Goal: Find specific page/section: Find specific page/section

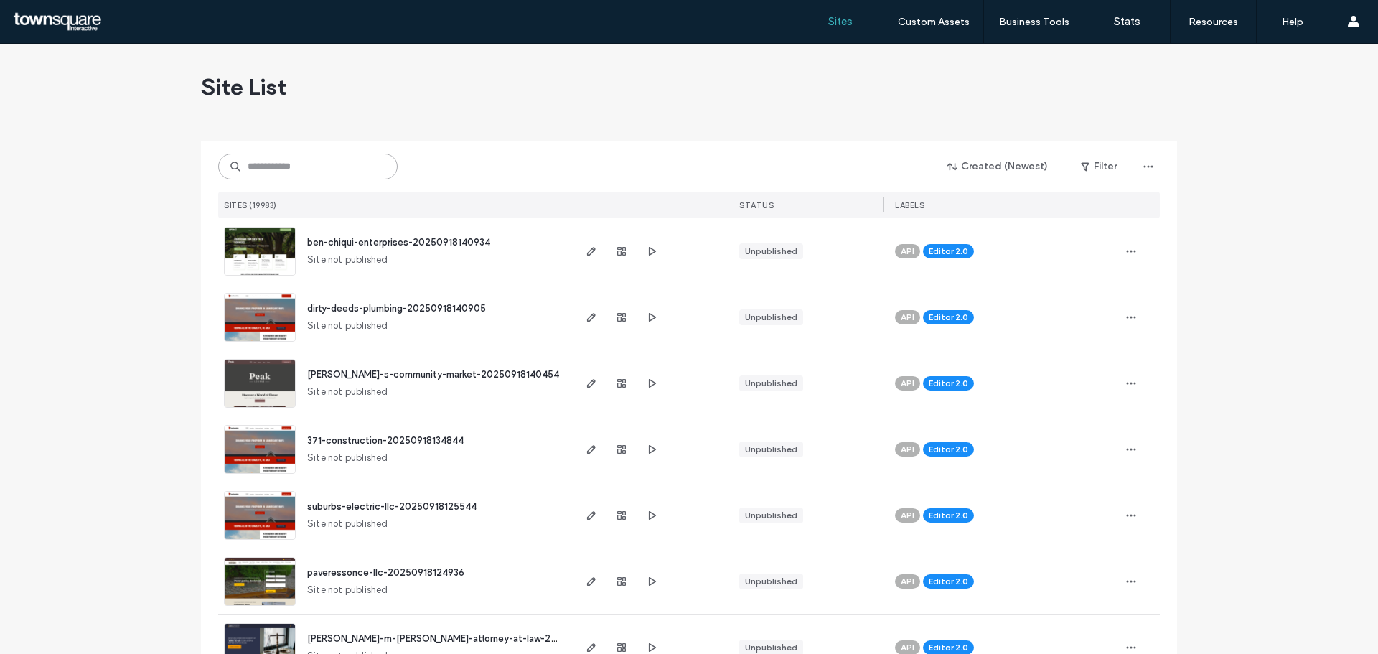
click at [350, 172] on input at bounding box center [307, 167] width 179 height 26
paste input "**********"
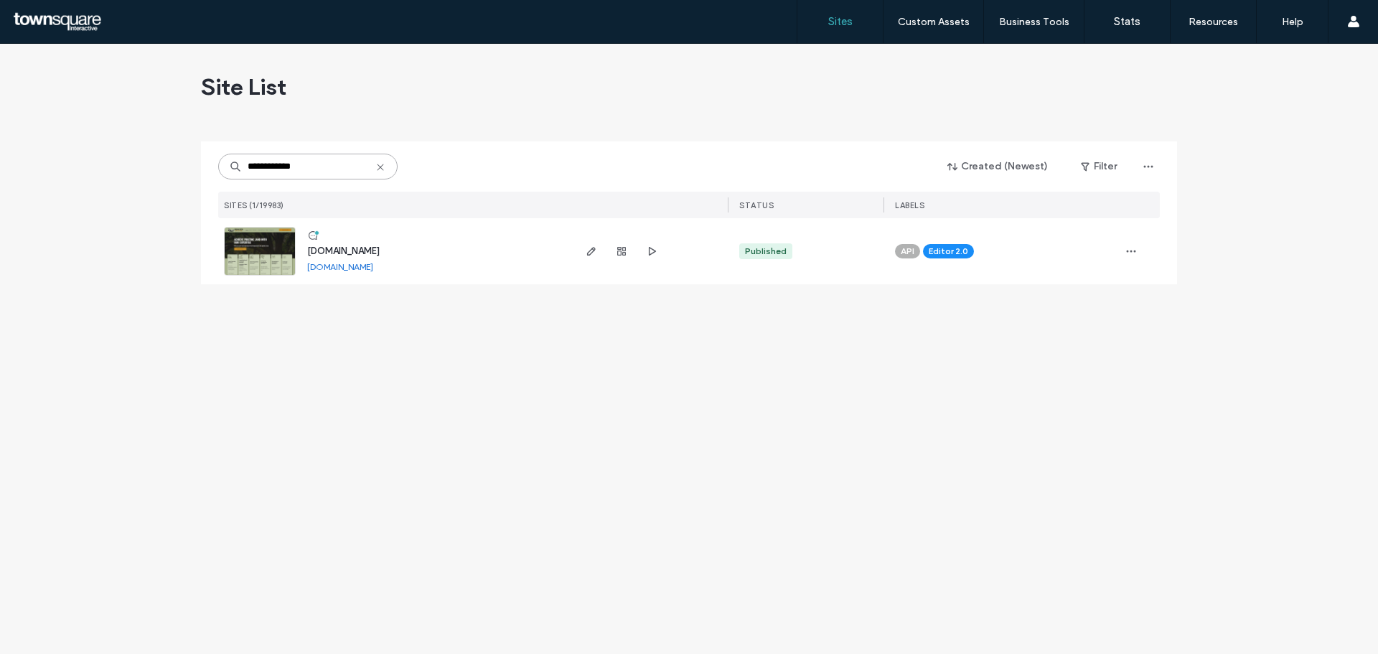
type input "**********"
click at [355, 250] on span "www.dreamgreeninc.com" at bounding box center [343, 251] width 73 height 11
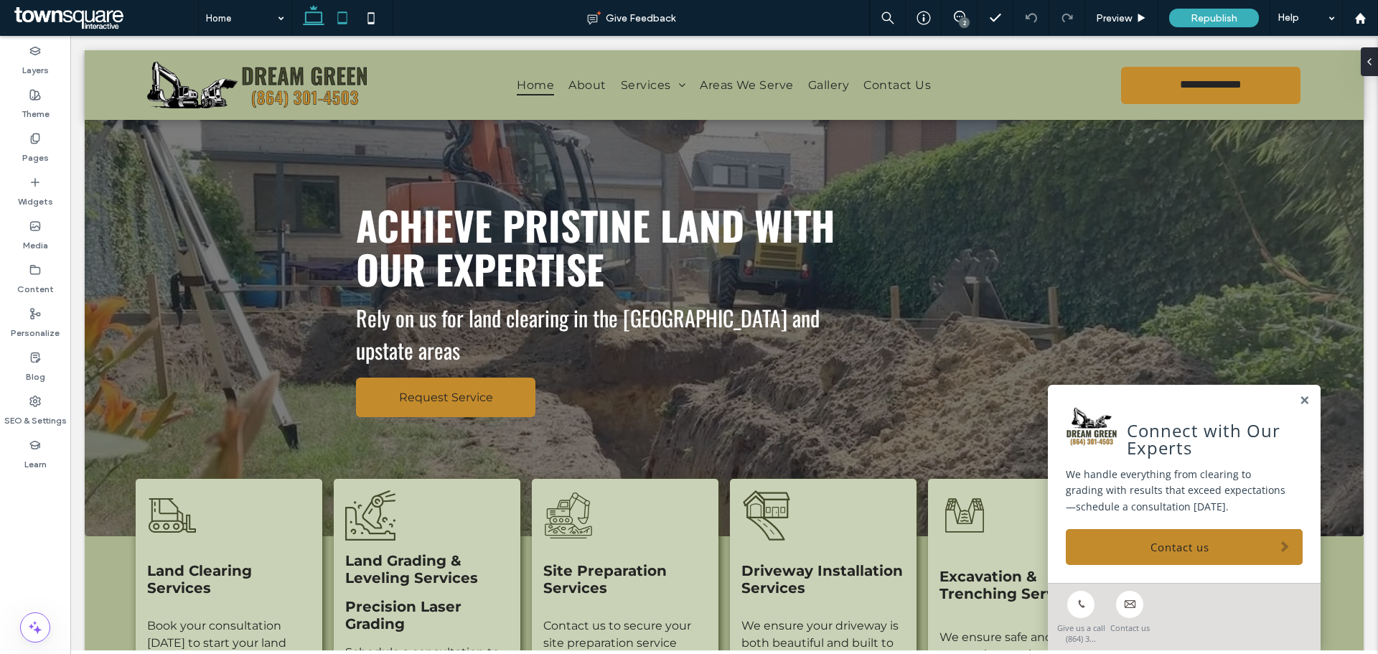
click at [340, 2] on span at bounding box center [342, 18] width 29 height 36
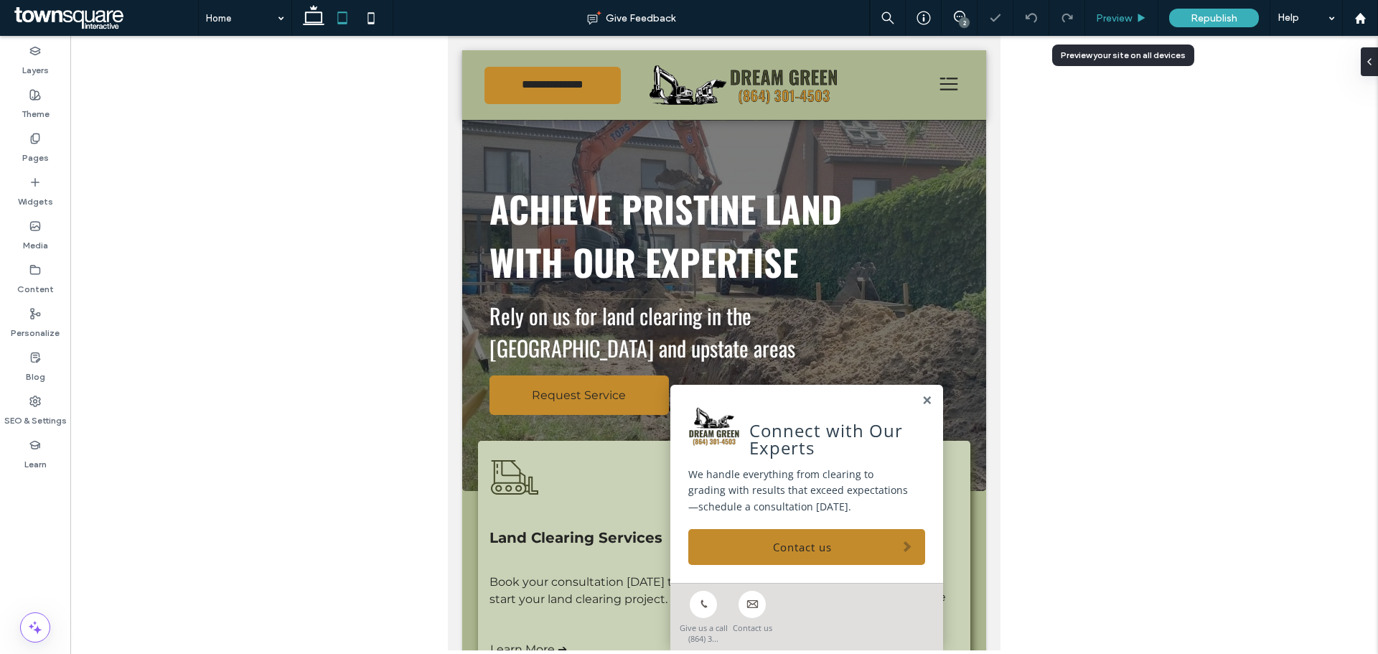
click at [1121, 20] on span "Preview" at bounding box center [1114, 18] width 36 height 12
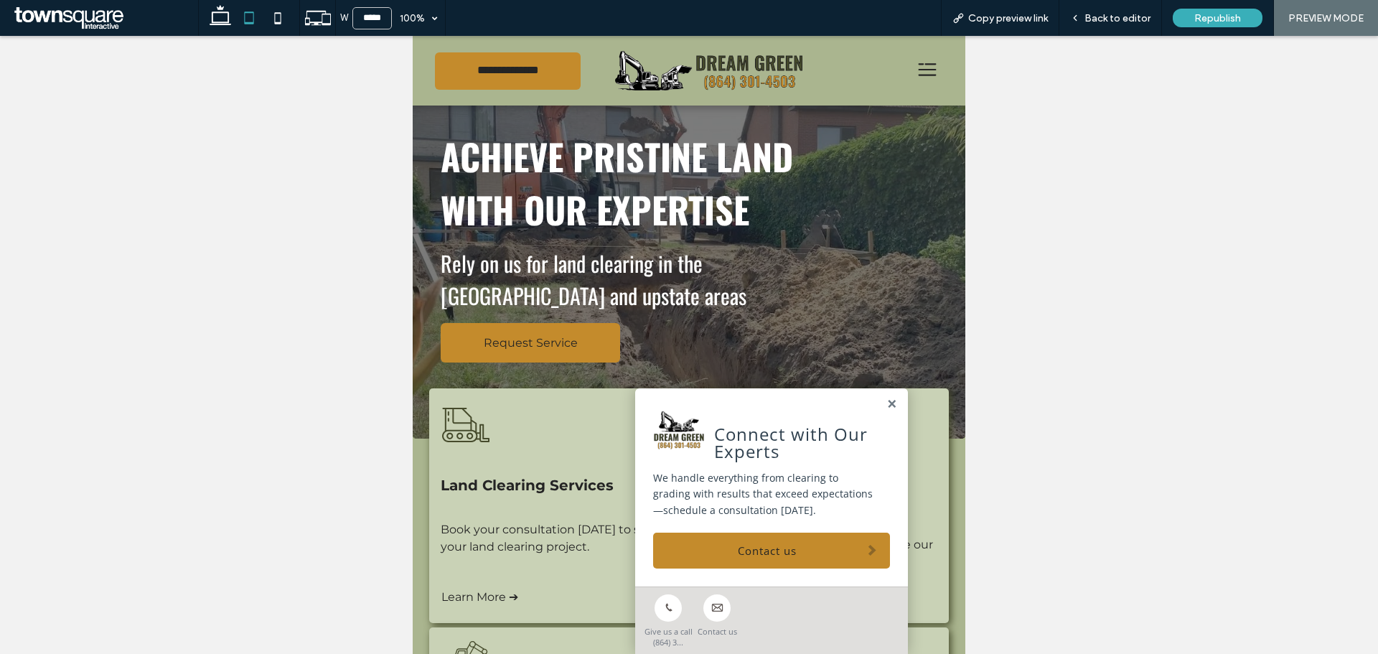
scroll to position [72, 0]
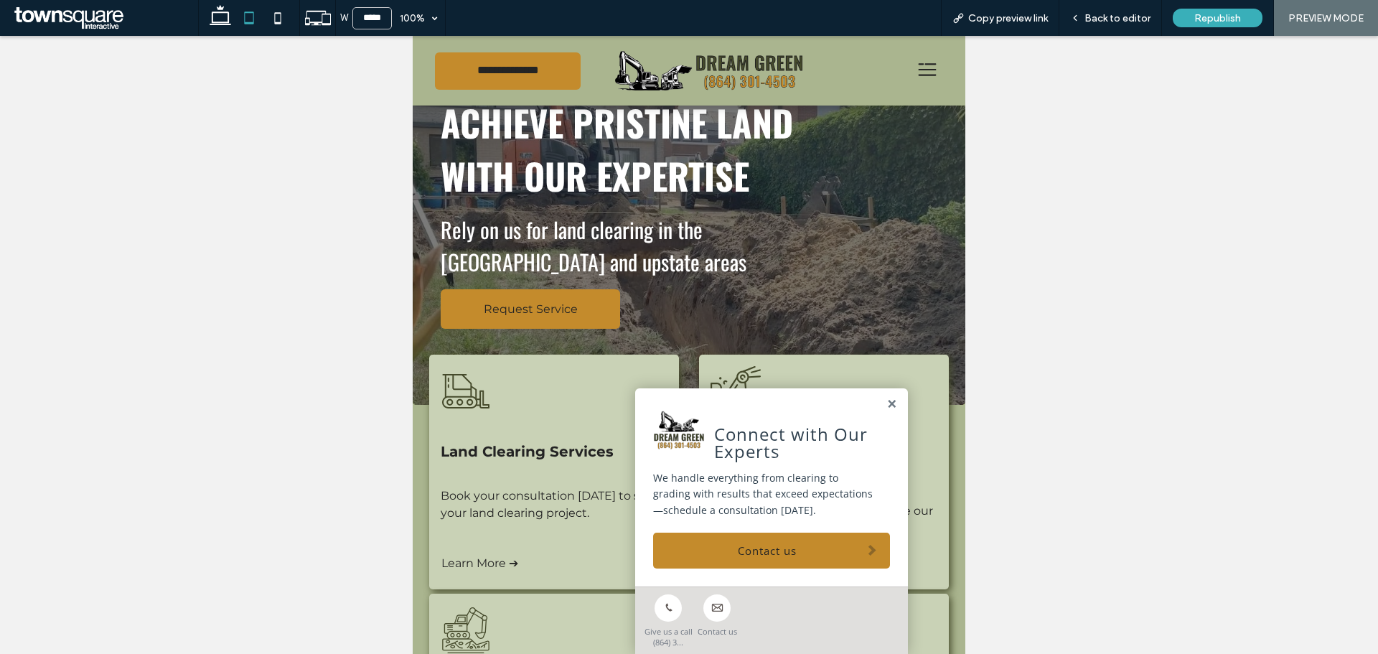
click at [925, 62] on icon at bounding box center [928, 70] width 30 height 30
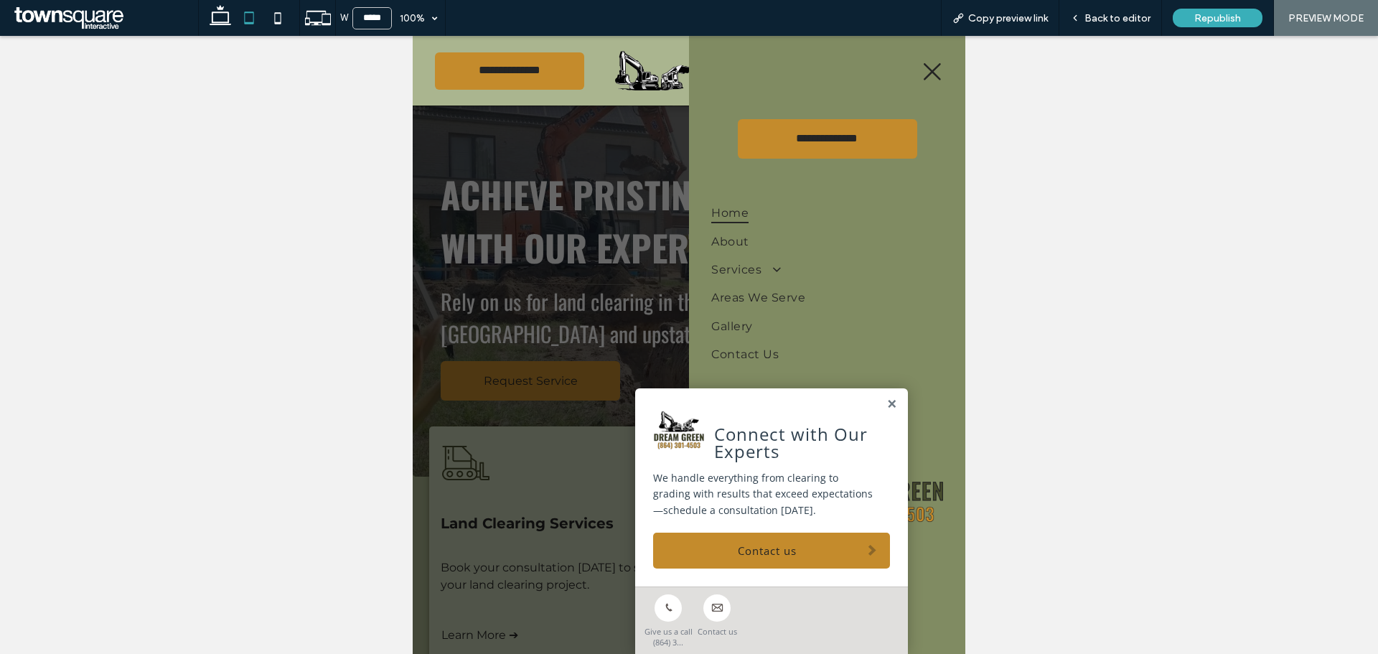
click at [899, 408] on div "Connect with Our Experts We handle everything from clearing to grading with res…" at bounding box center [771, 487] width 273 height 198
click at [891, 408] on link at bounding box center [892, 404] width 11 height 12
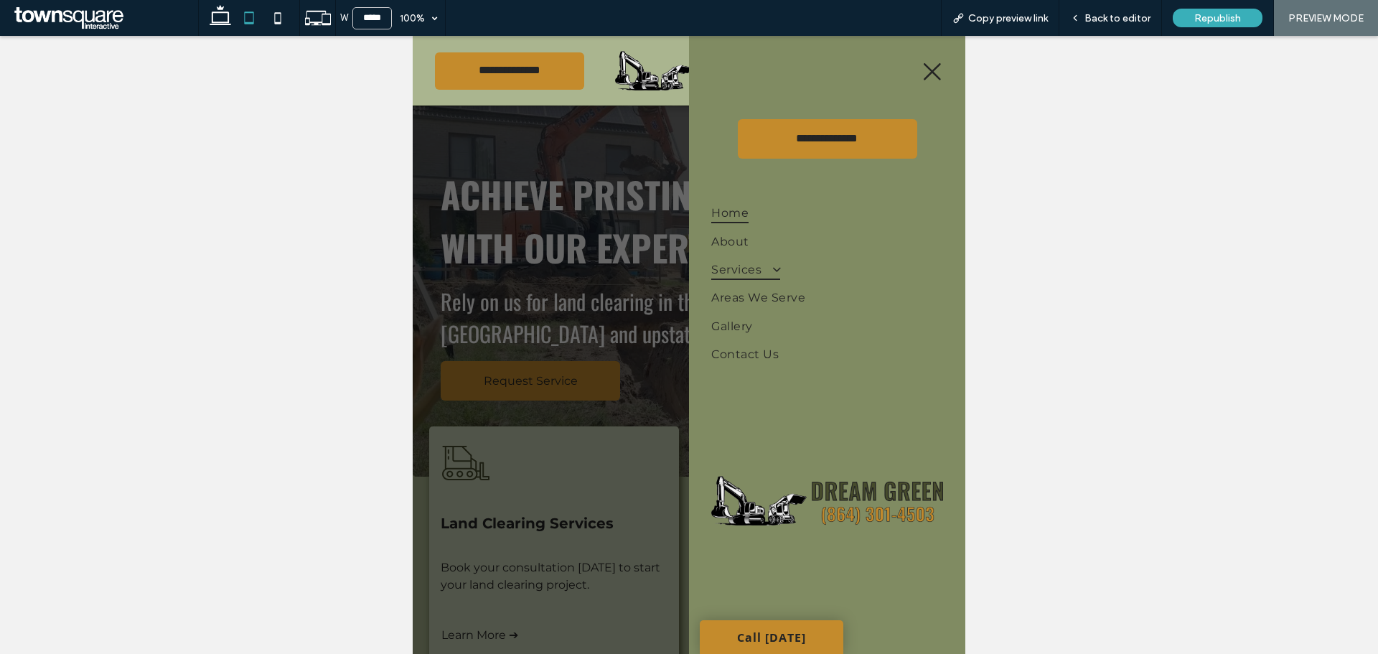
click at [785, 269] on link "Services" at bounding box center [826, 270] width 231 height 28
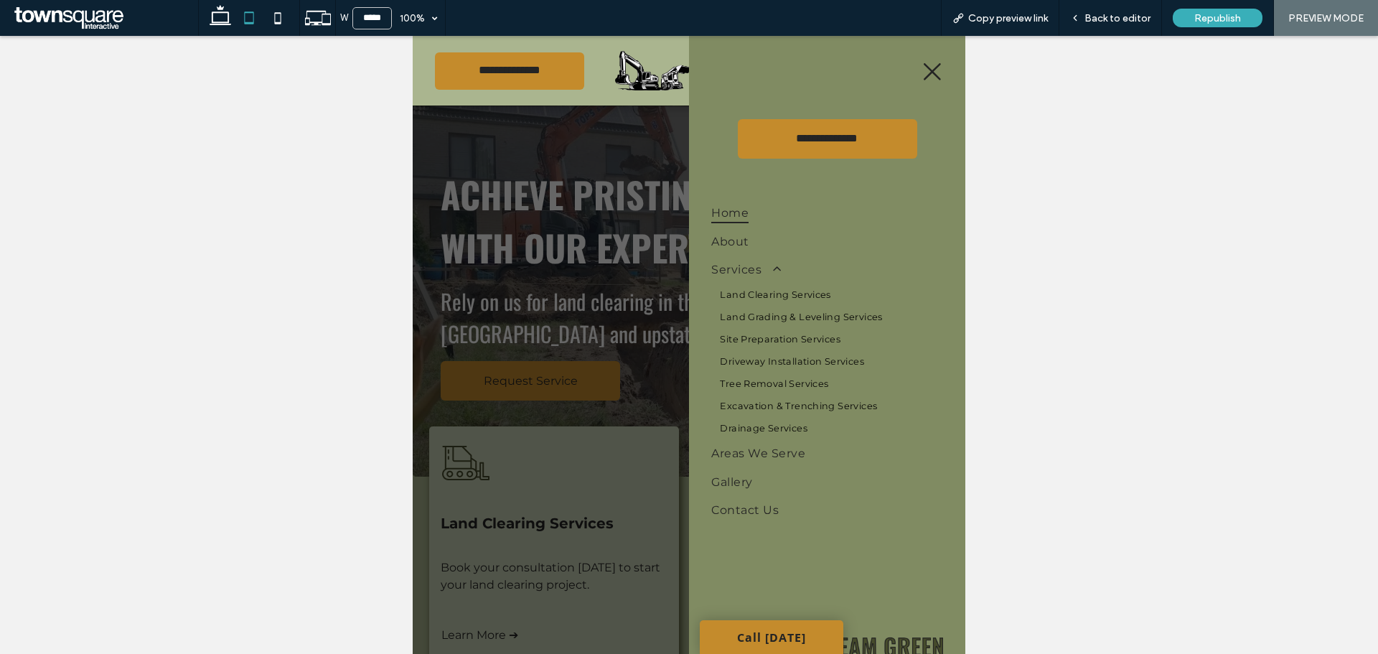
click at [772, 377] on link "Tree Removal Services" at bounding box center [826, 384] width 231 height 22
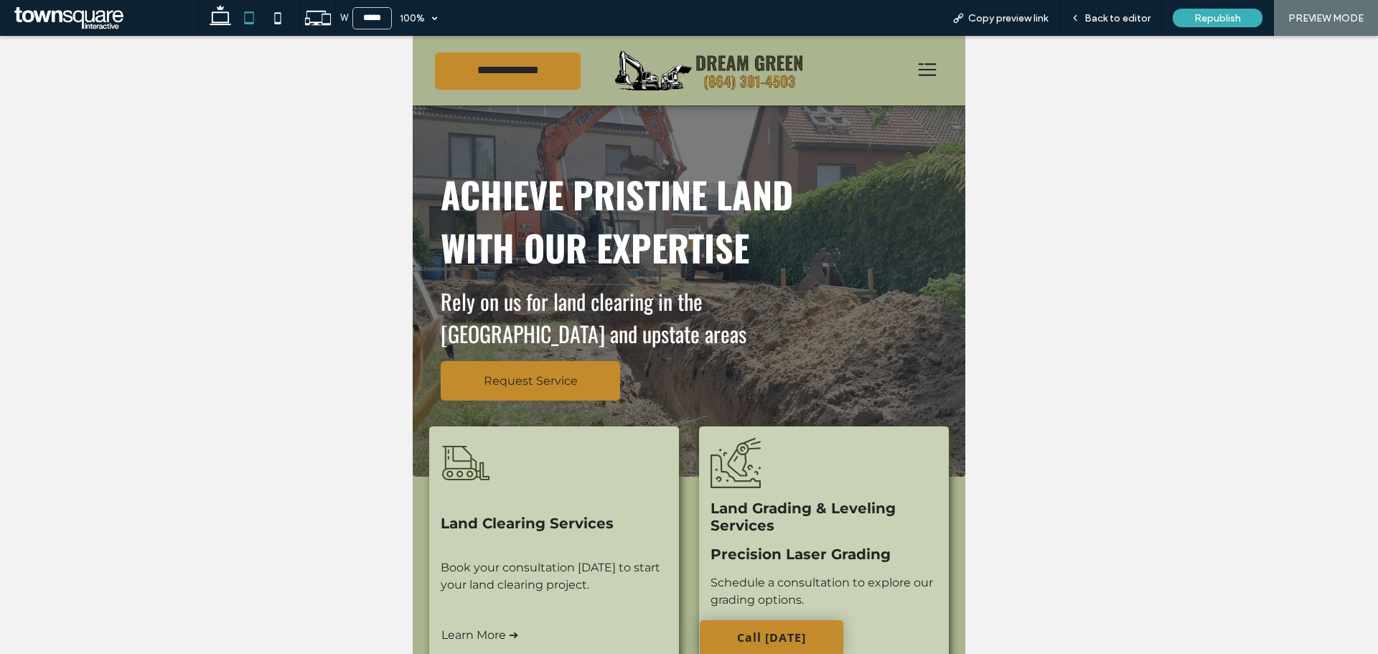
scroll to position [72, 0]
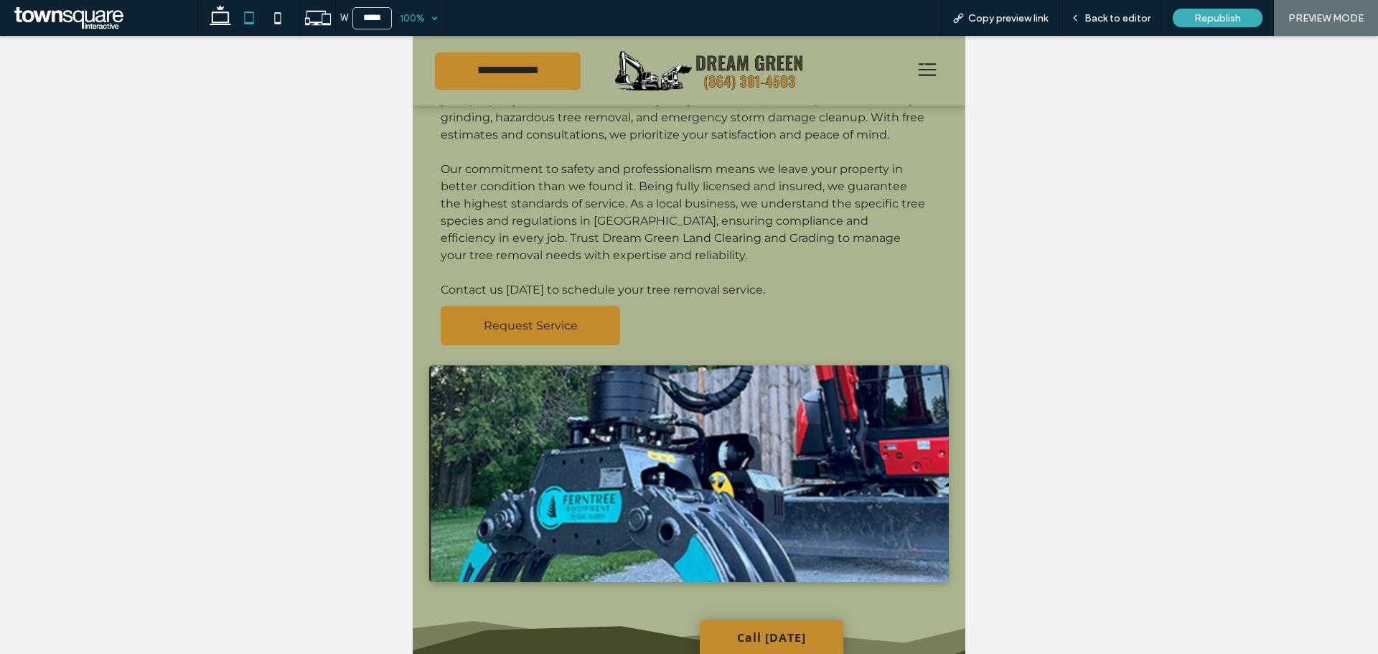
scroll to position [276, 0]
